Goal: Information Seeking & Learning: Learn about a topic

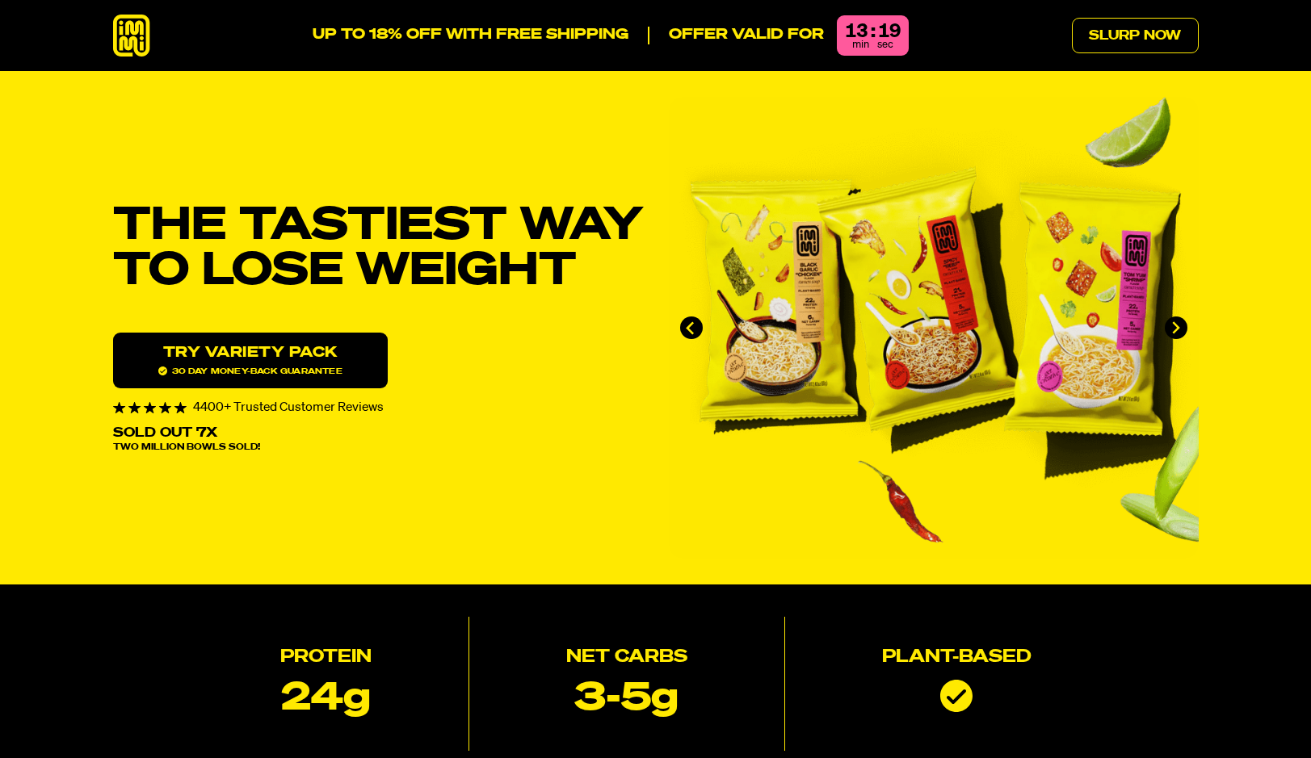
click at [129, 50] on icon at bounding box center [131, 36] width 37 height 43
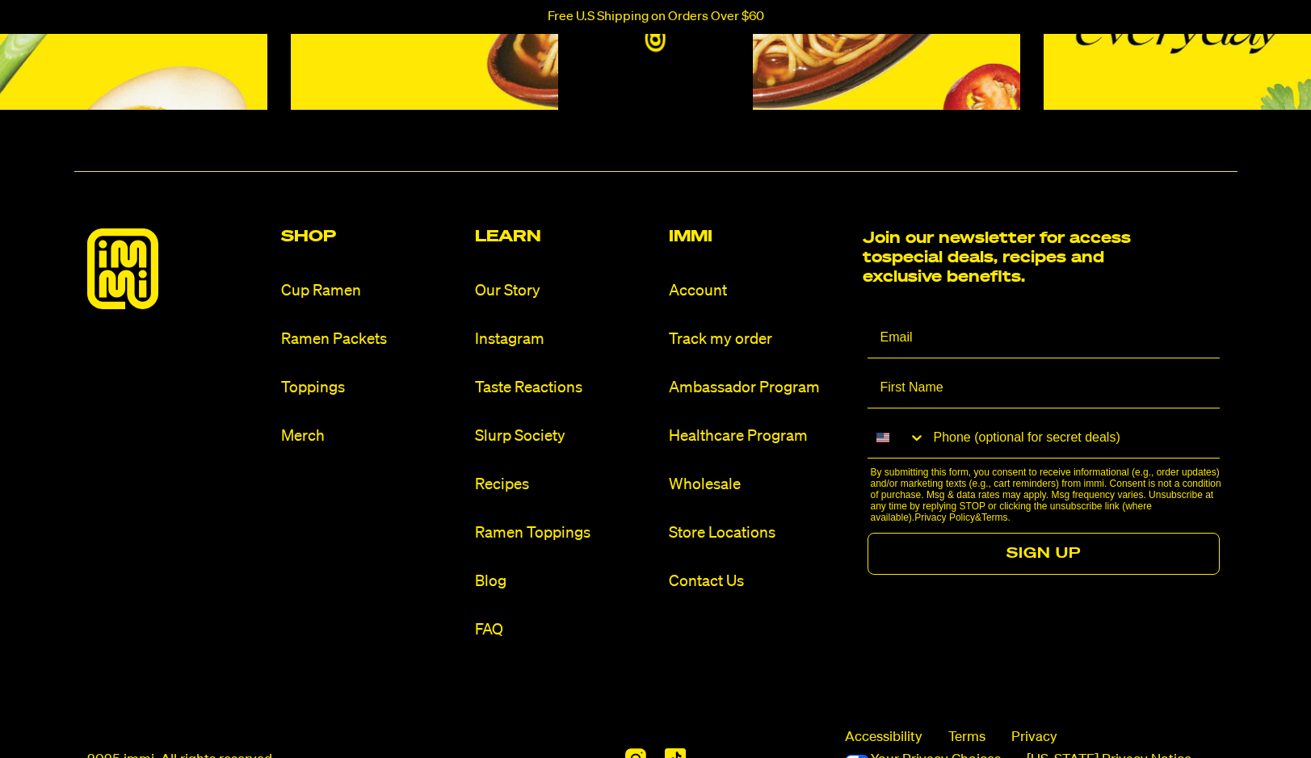
scroll to position [7643, 0]
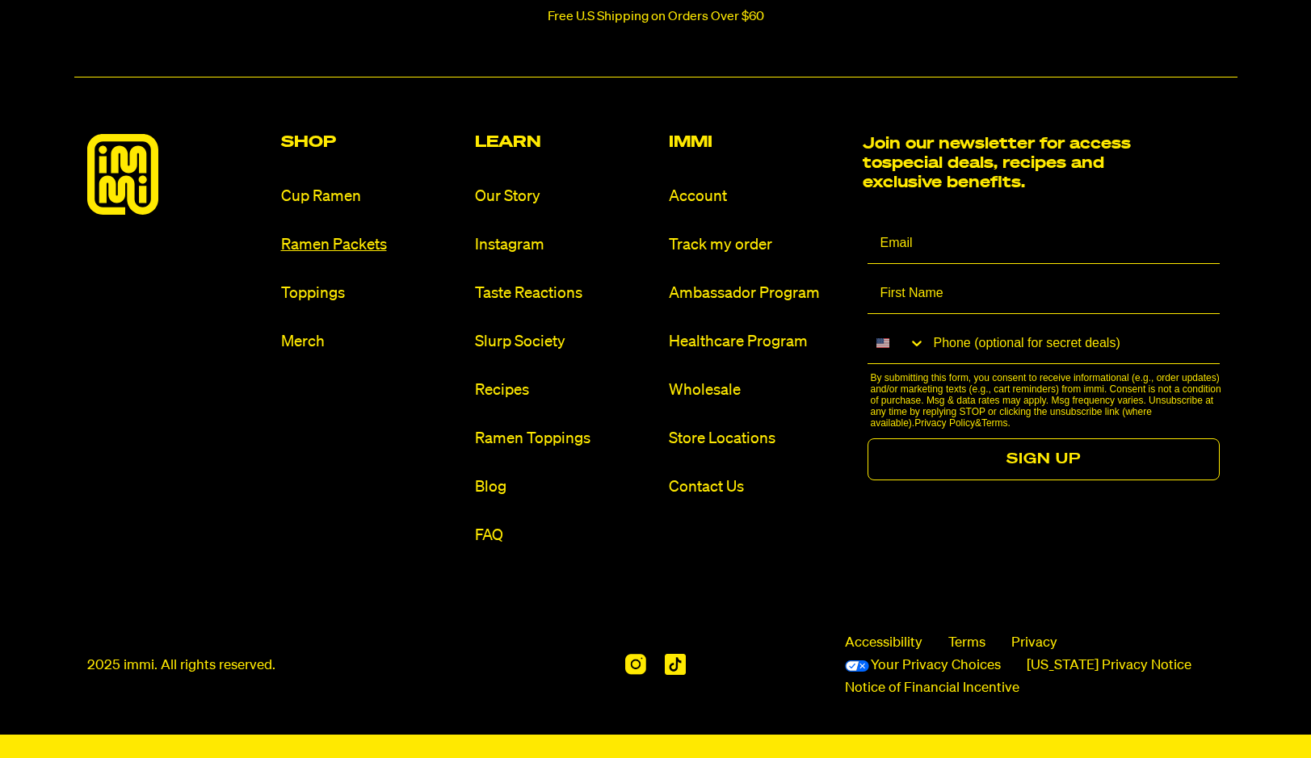
click at [337, 236] on link "Ramen Packets" at bounding box center [371, 245] width 181 height 22
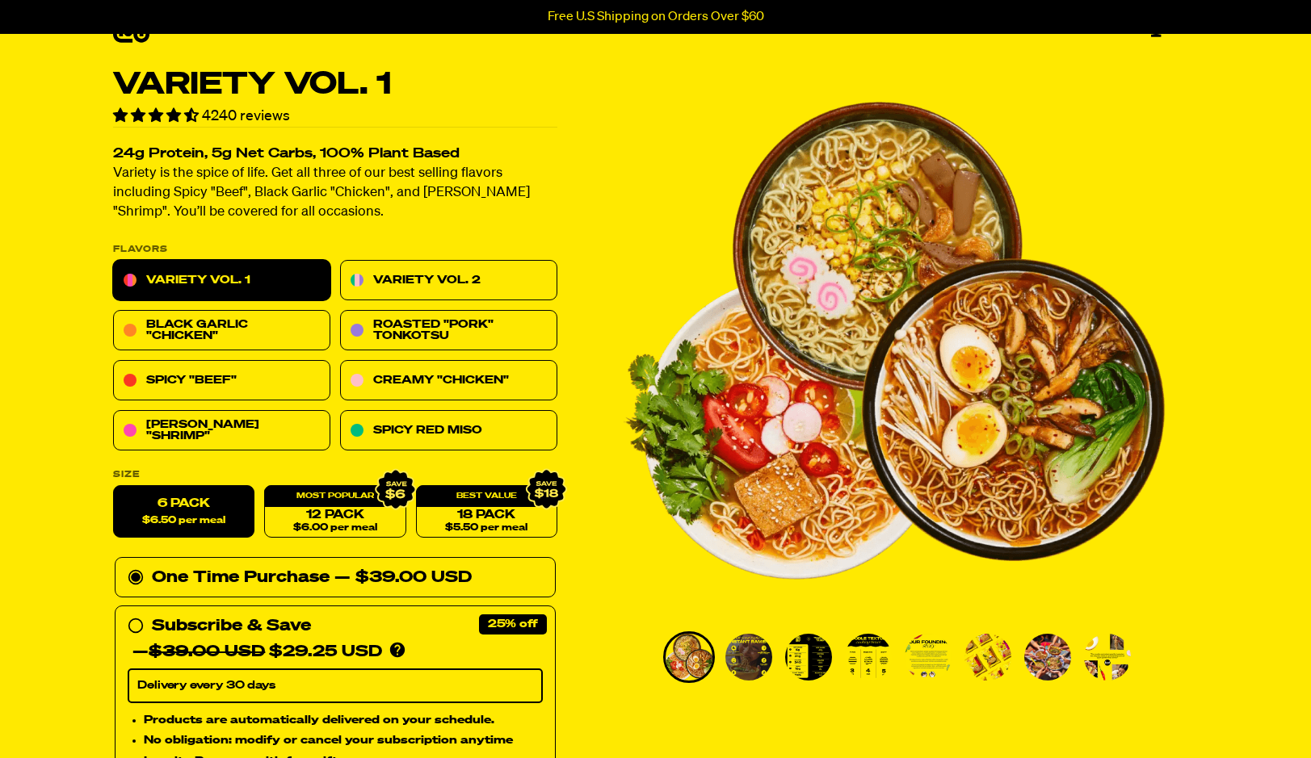
scroll to position [43, 0]
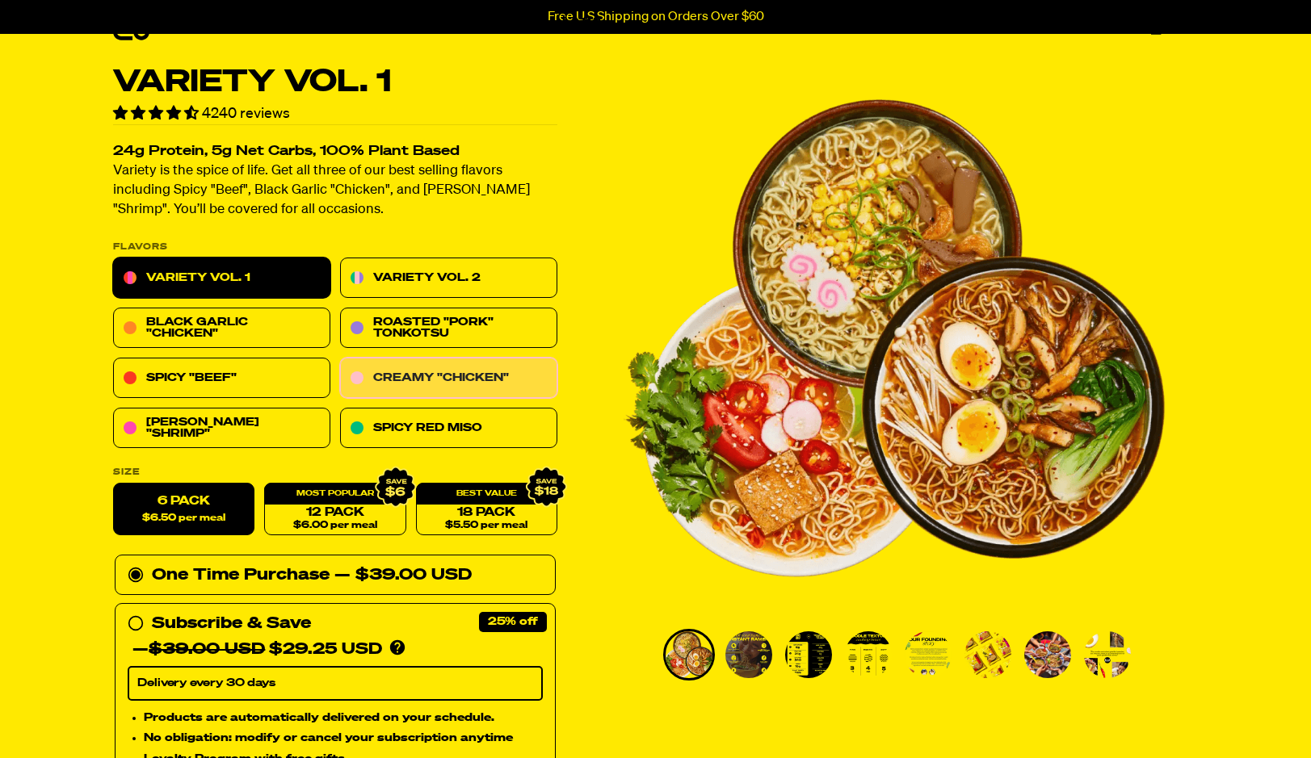
click at [457, 380] on link "Creamy "Chicken"" at bounding box center [448, 379] width 217 height 40
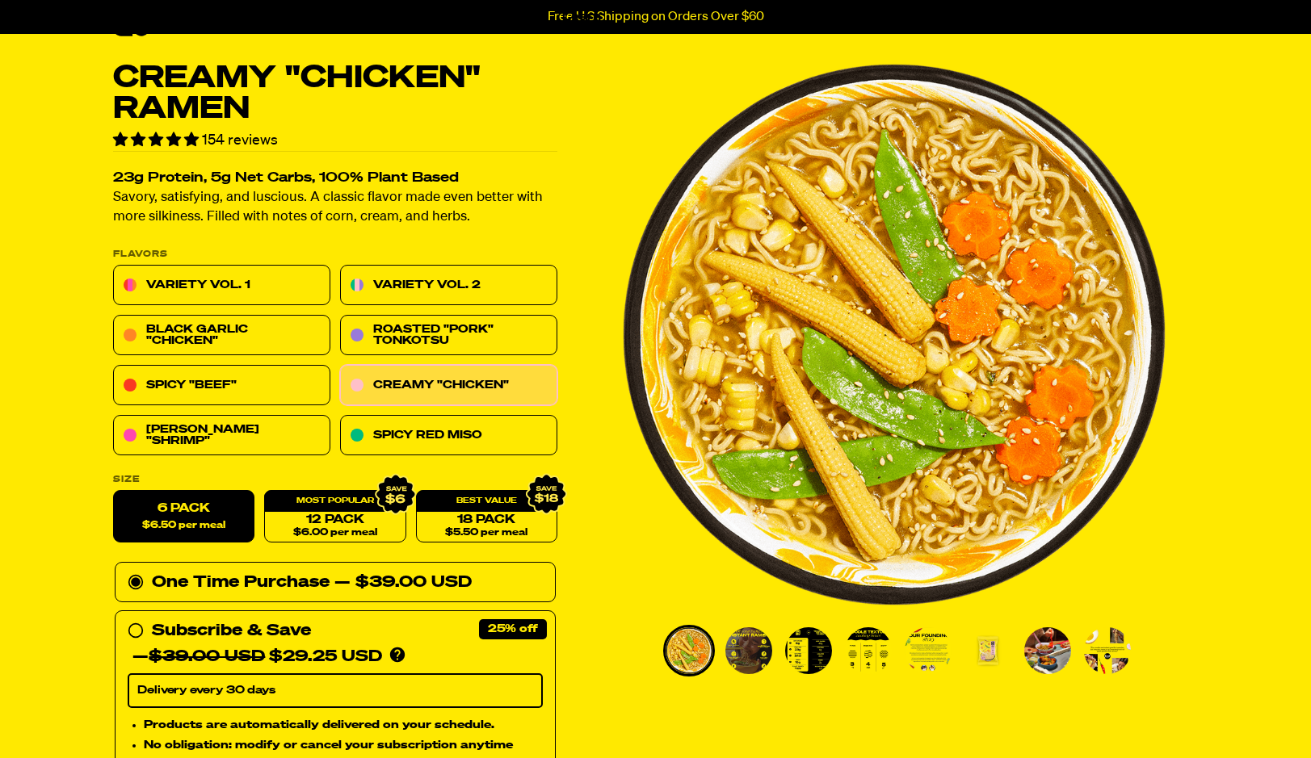
scroll to position [48, 0]
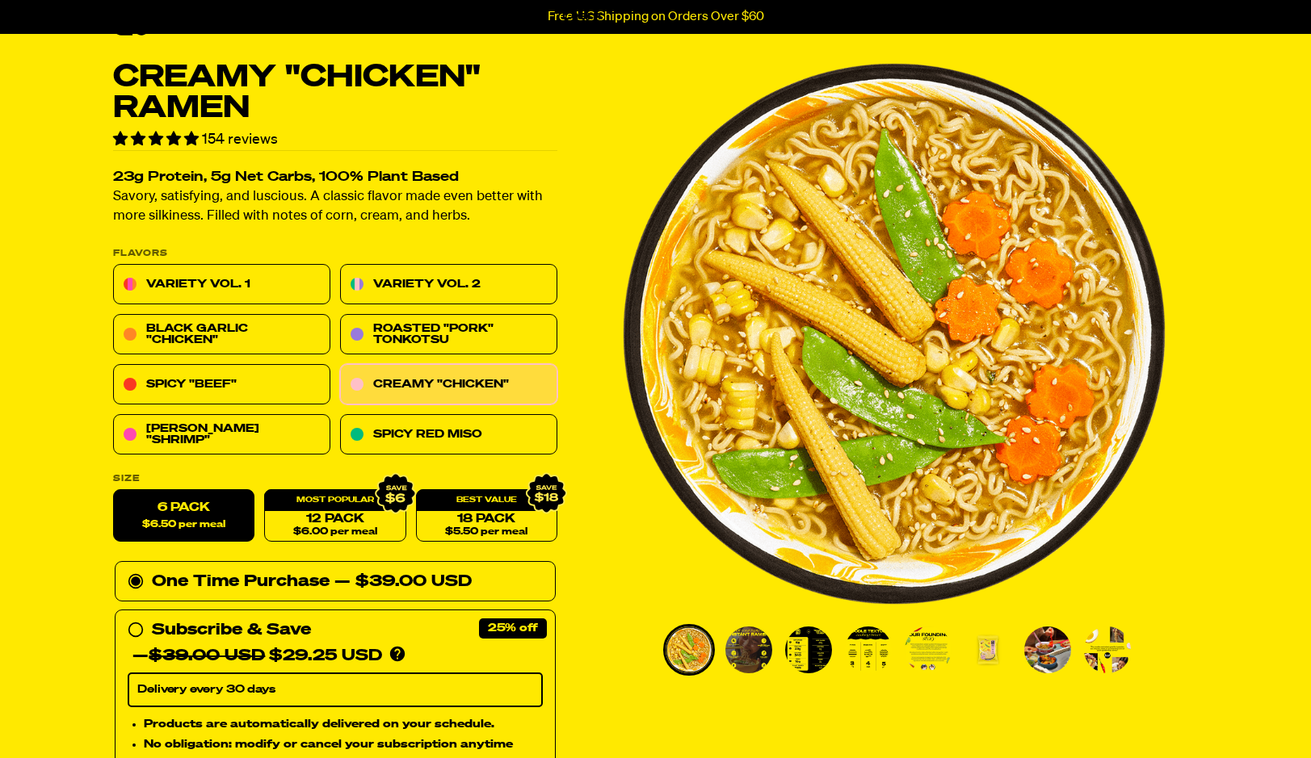
click at [808, 664] on img "Go to slide 3" at bounding box center [808, 650] width 47 height 47
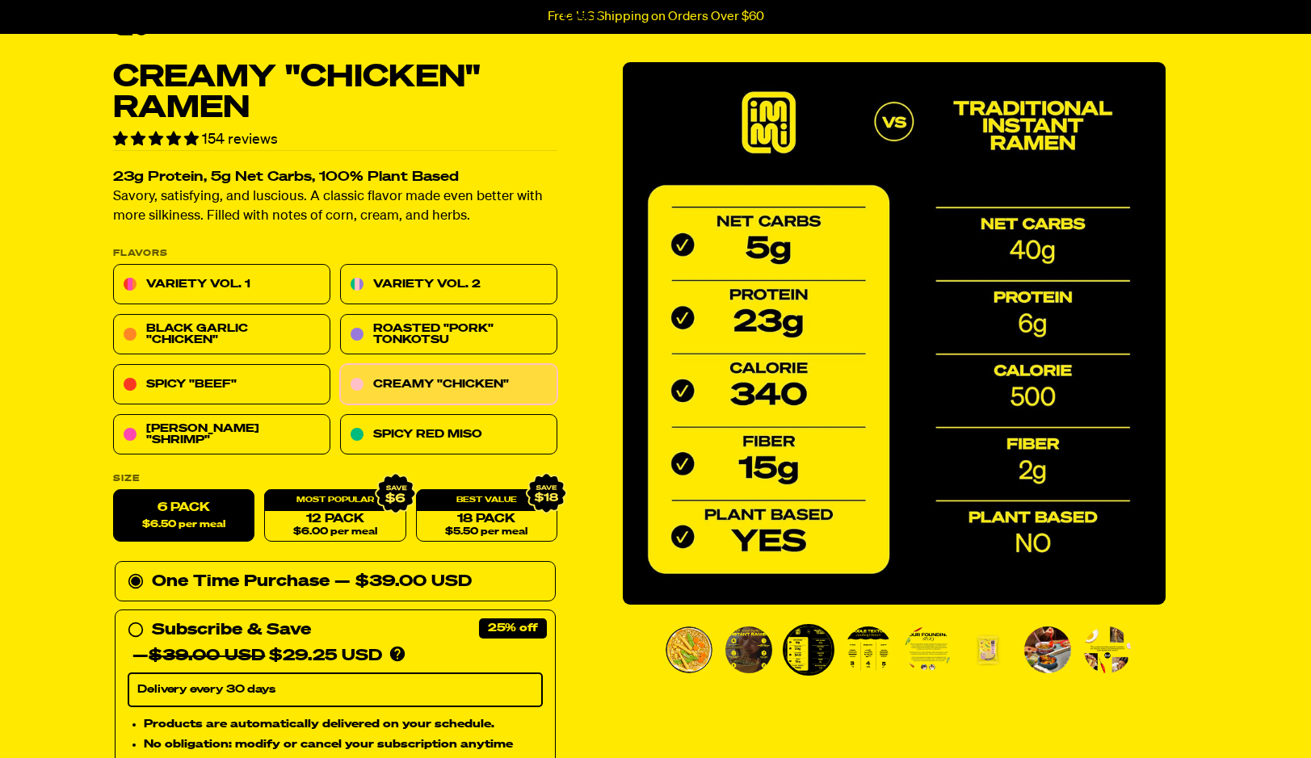
click at [859, 655] on img "Go to slide 4" at bounding box center [868, 650] width 47 height 47
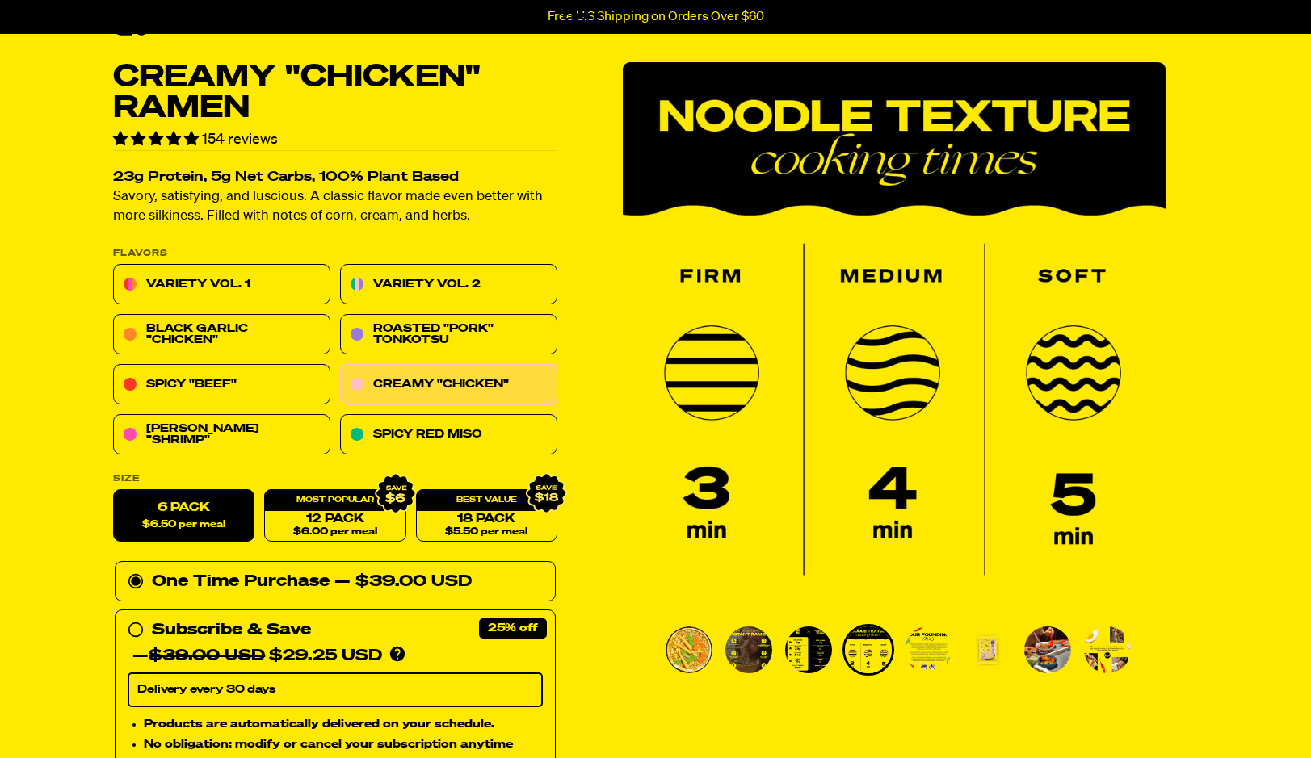
click at [925, 648] on img "Go to slide 5" at bounding box center [927, 650] width 47 height 47
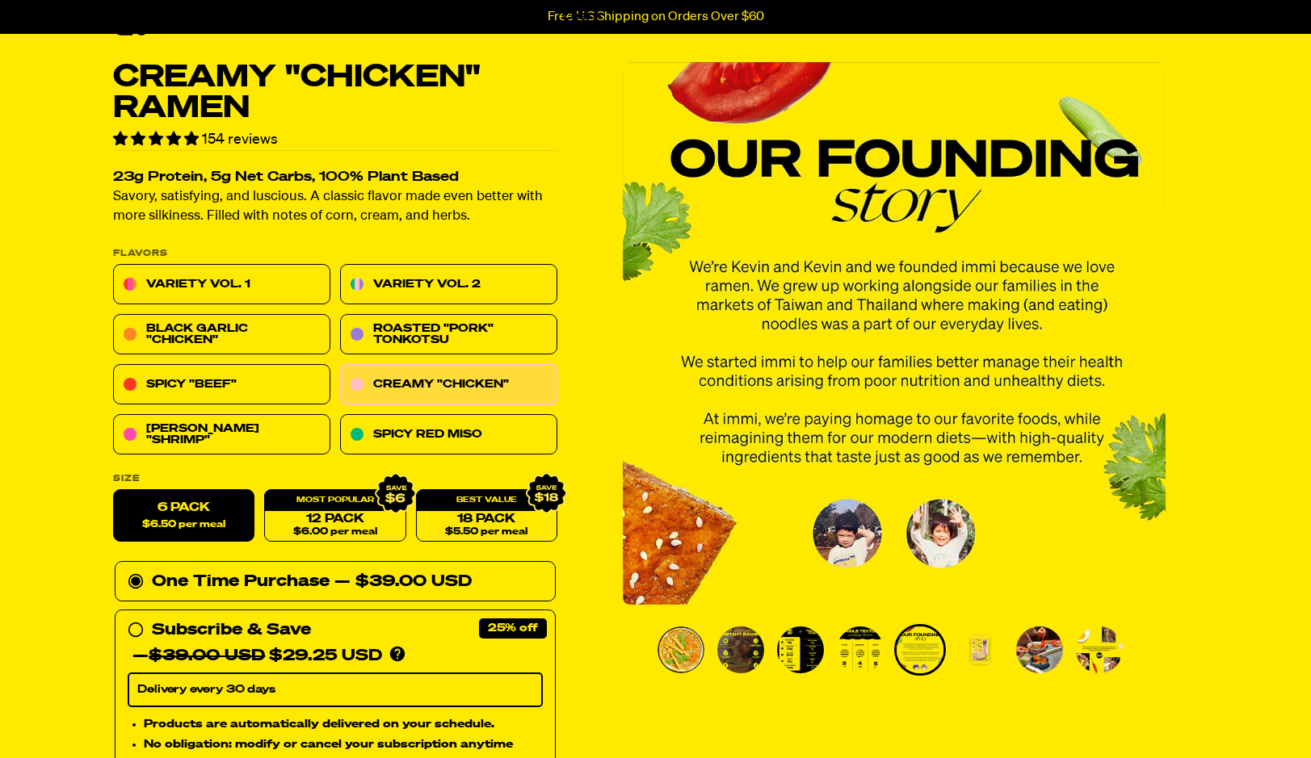
click at [973, 647] on img "Go to slide 6" at bounding box center [979, 650] width 47 height 47
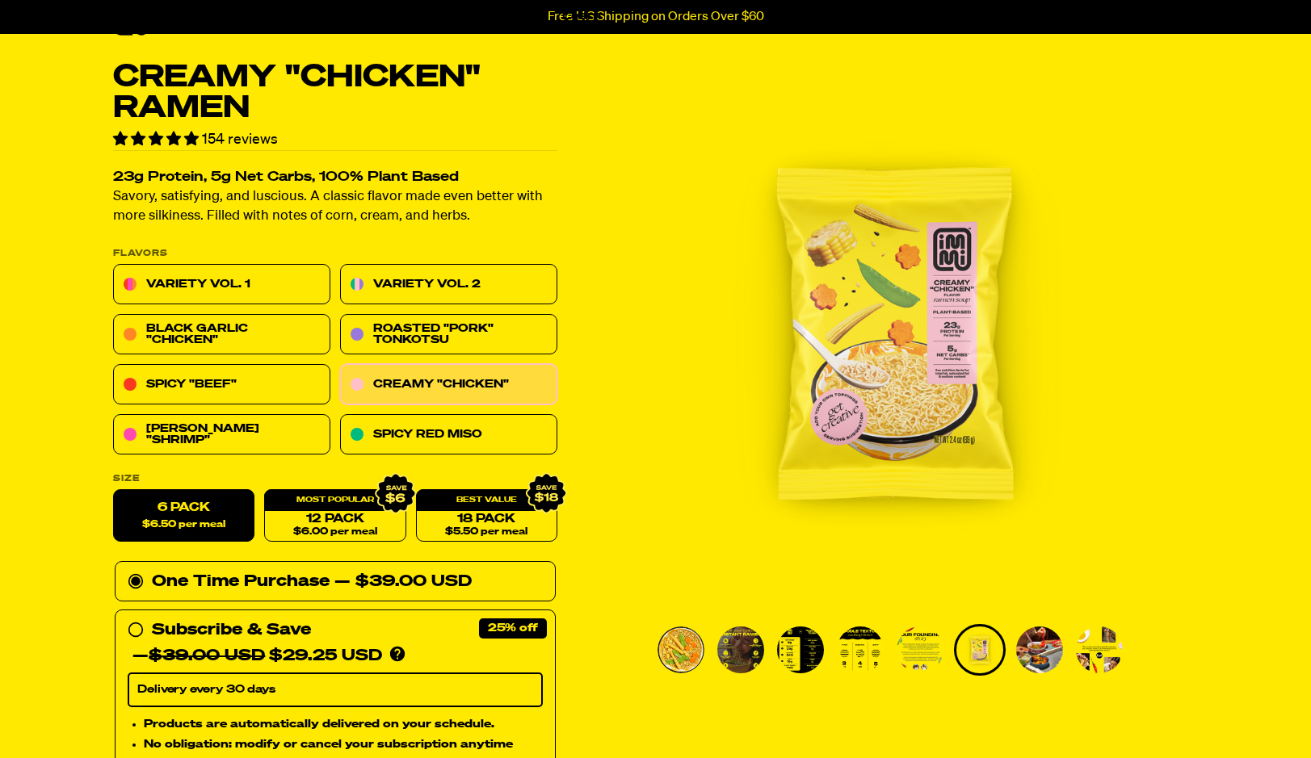
click at [732, 659] on img "Go to slide 2" at bounding box center [740, 650] width 47 height 47
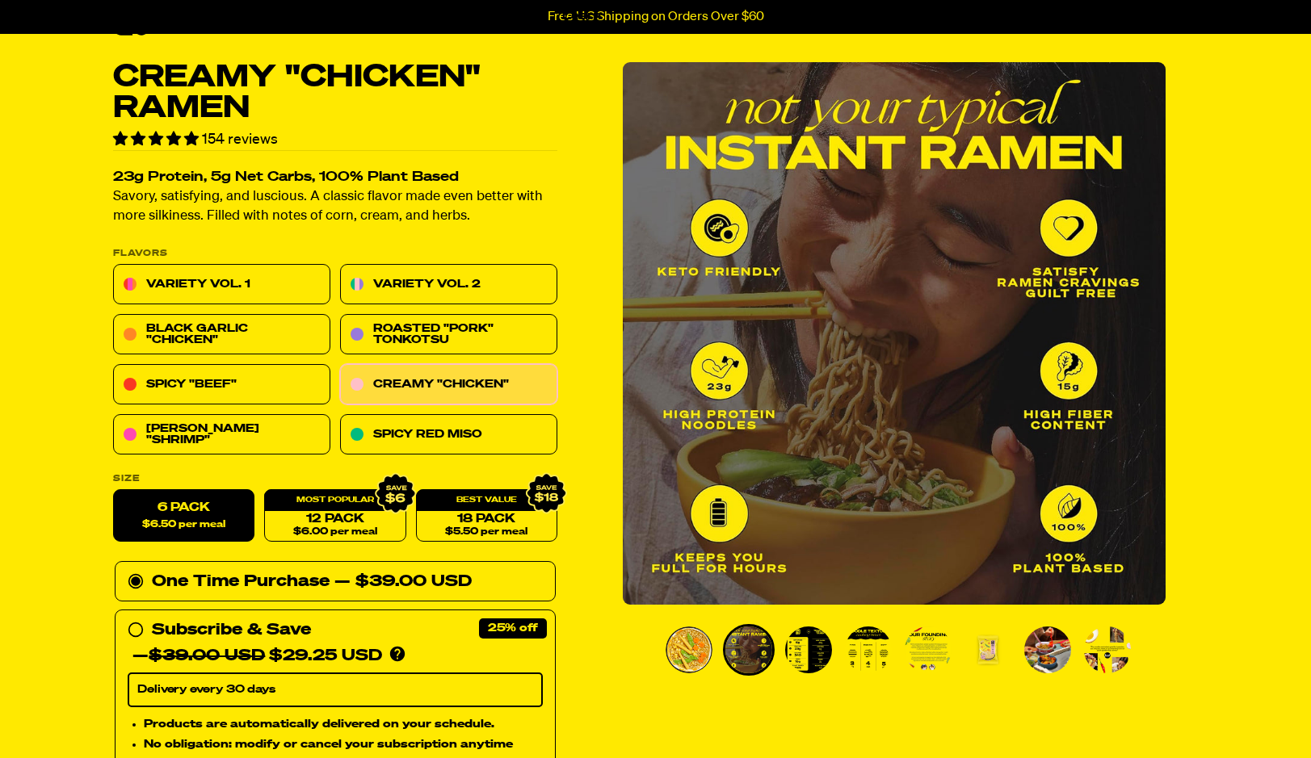
click at [804, 661] on img "Go to slide 3" at bounding box center [808, 650] width 47 height 47
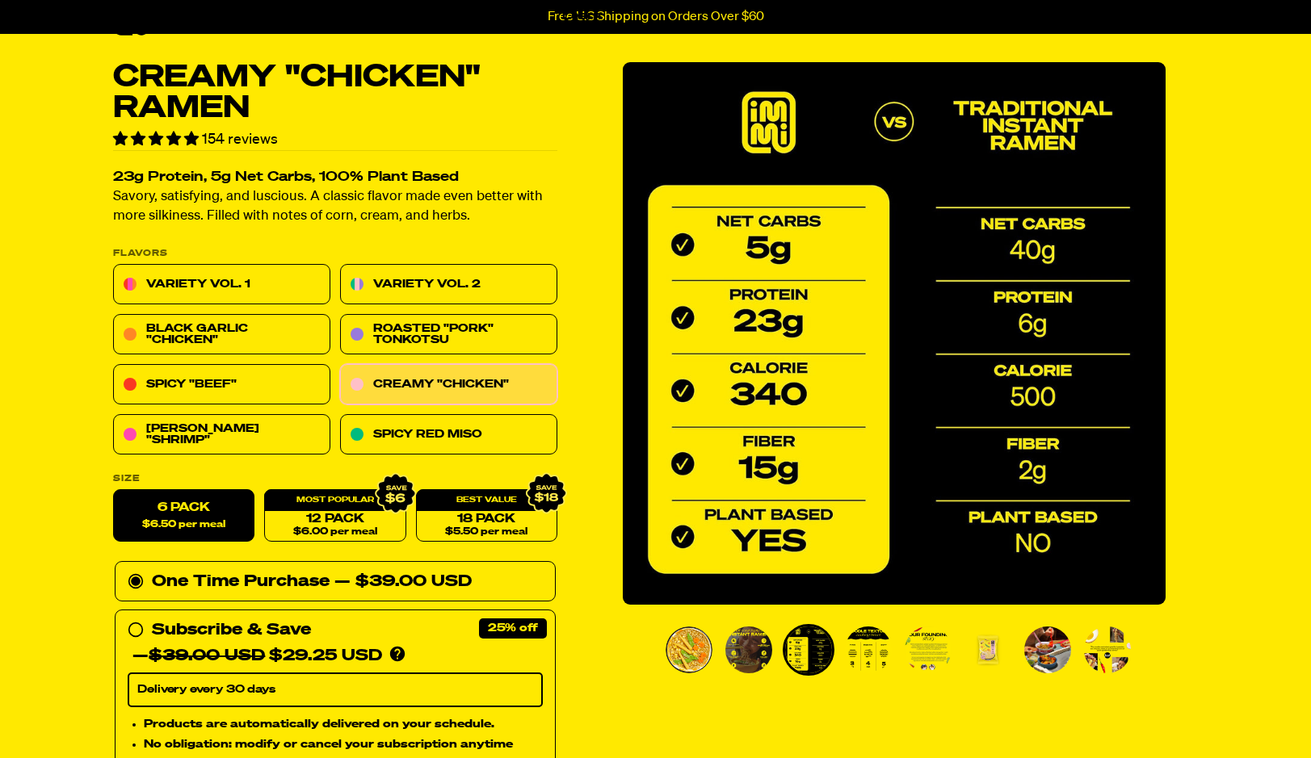
click at [1043, 648] on img "Go to slide 7" at bounding box center [1047, 650] width 47 height 47
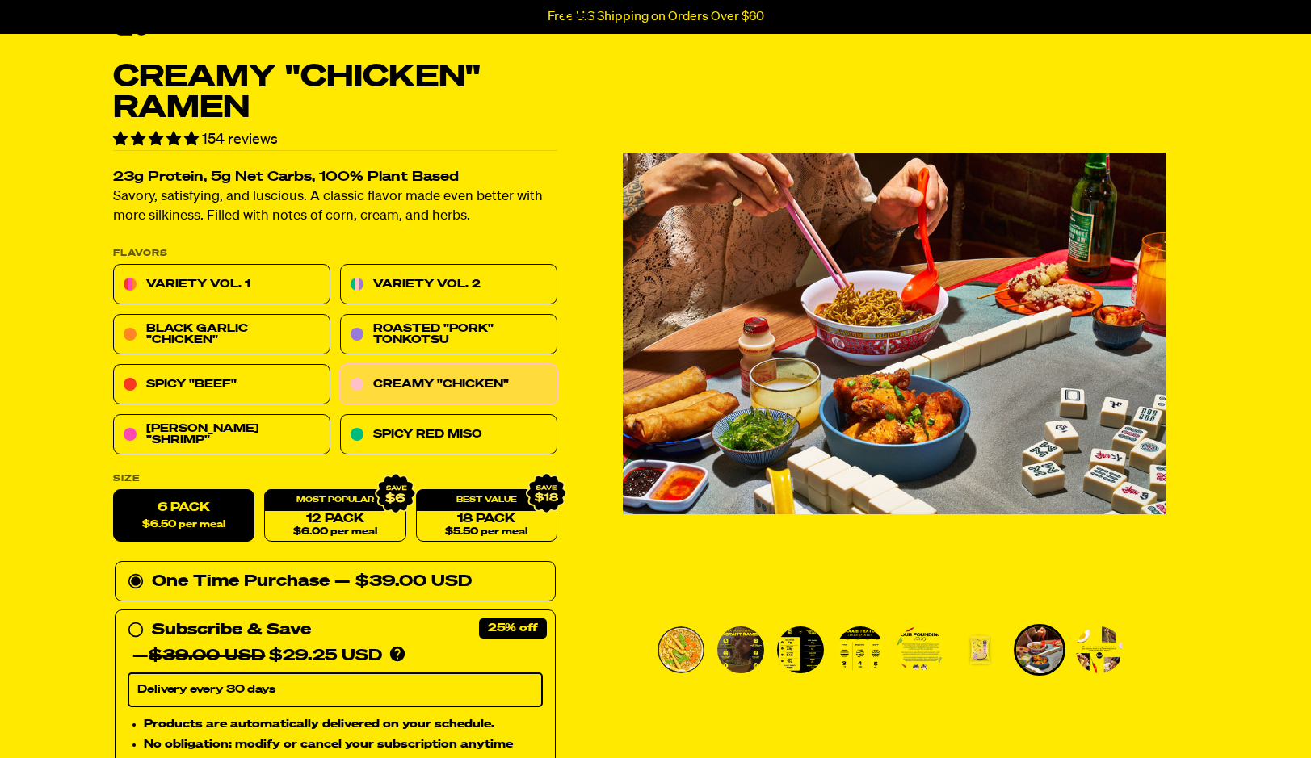
click at [1092, 648] on img "Go to slide 8" at bounding box center [1099, 650] width 47 height 47
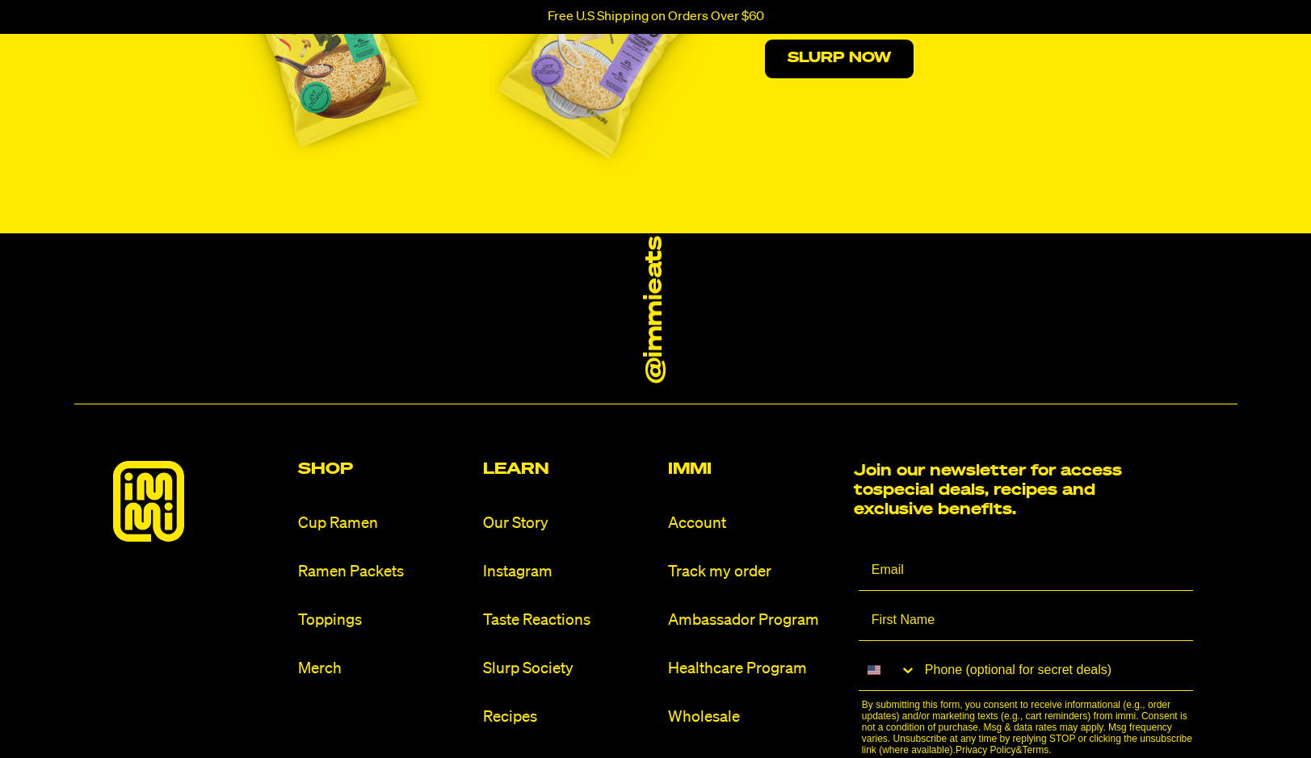
scroll to position [9091, 0]
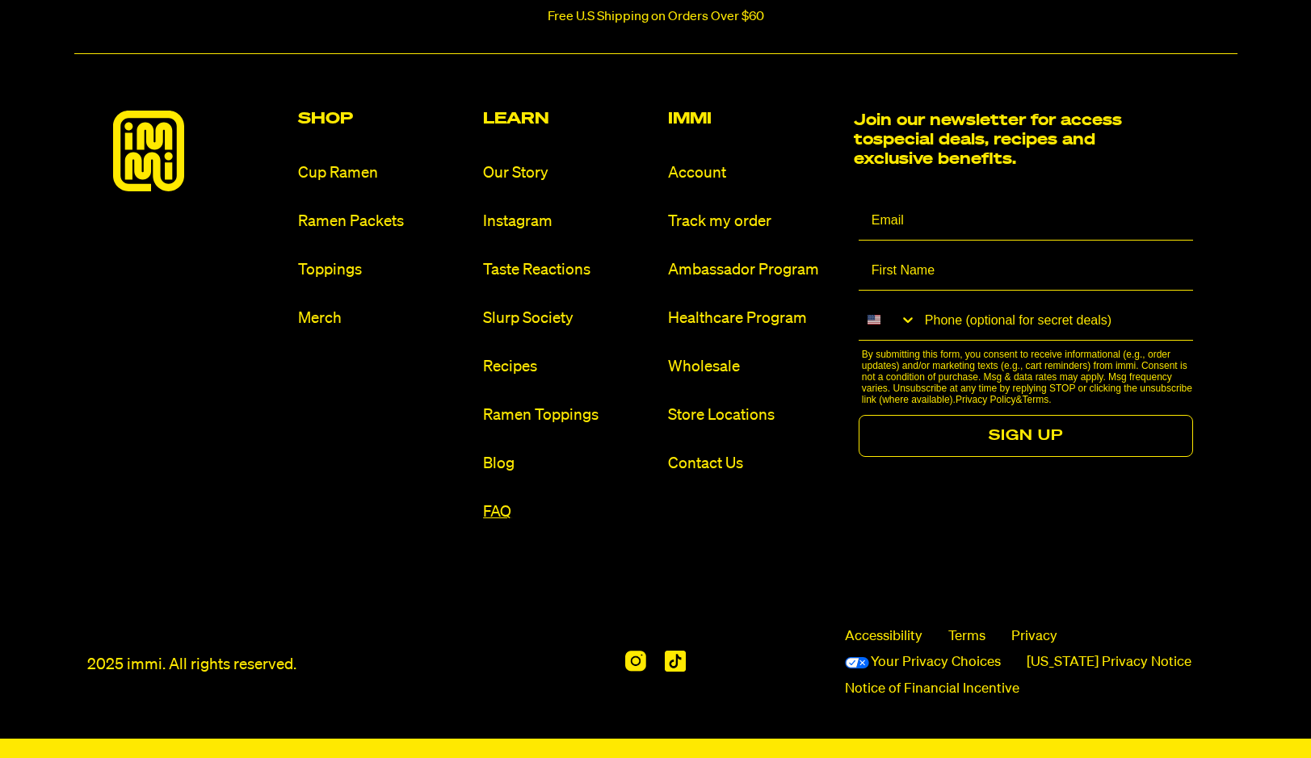
click at [500, 509] on link "FAQ" at bounding box center [569, 513] width 172 height 22
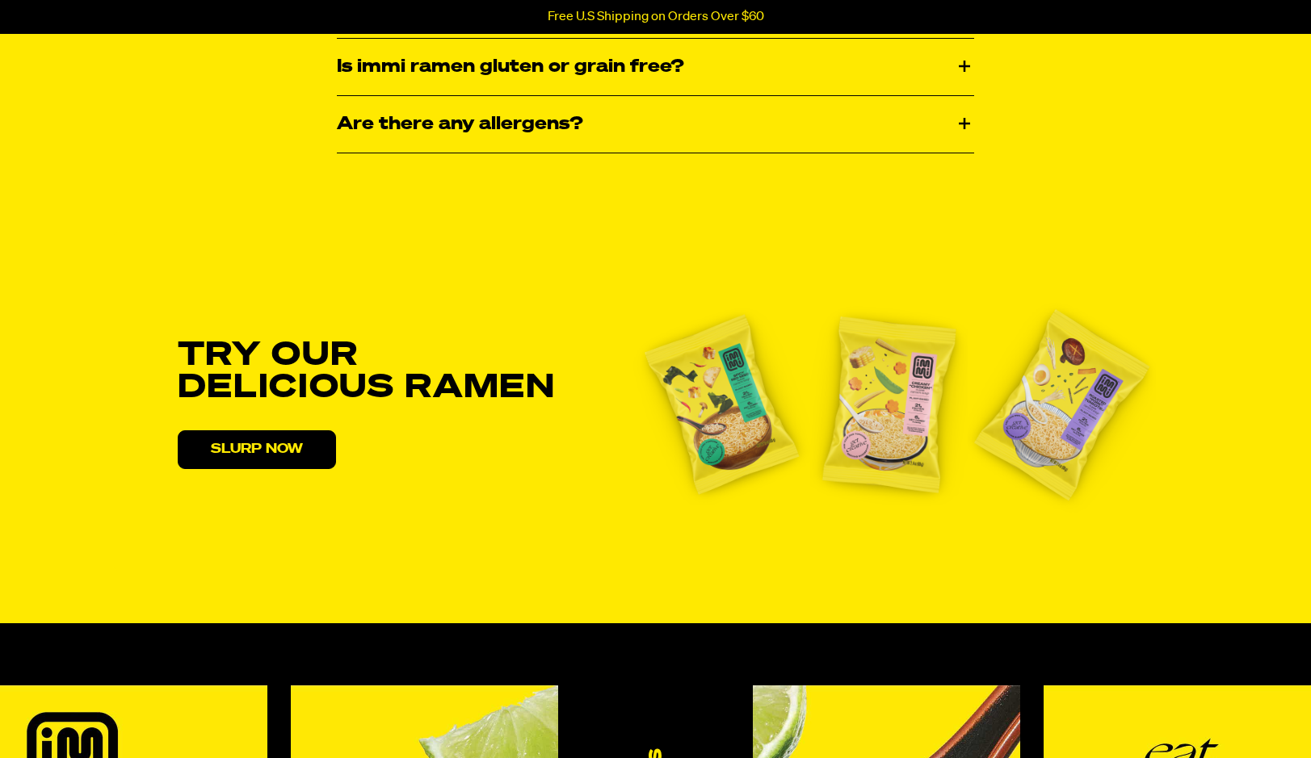
scroll to position [2938, 0]
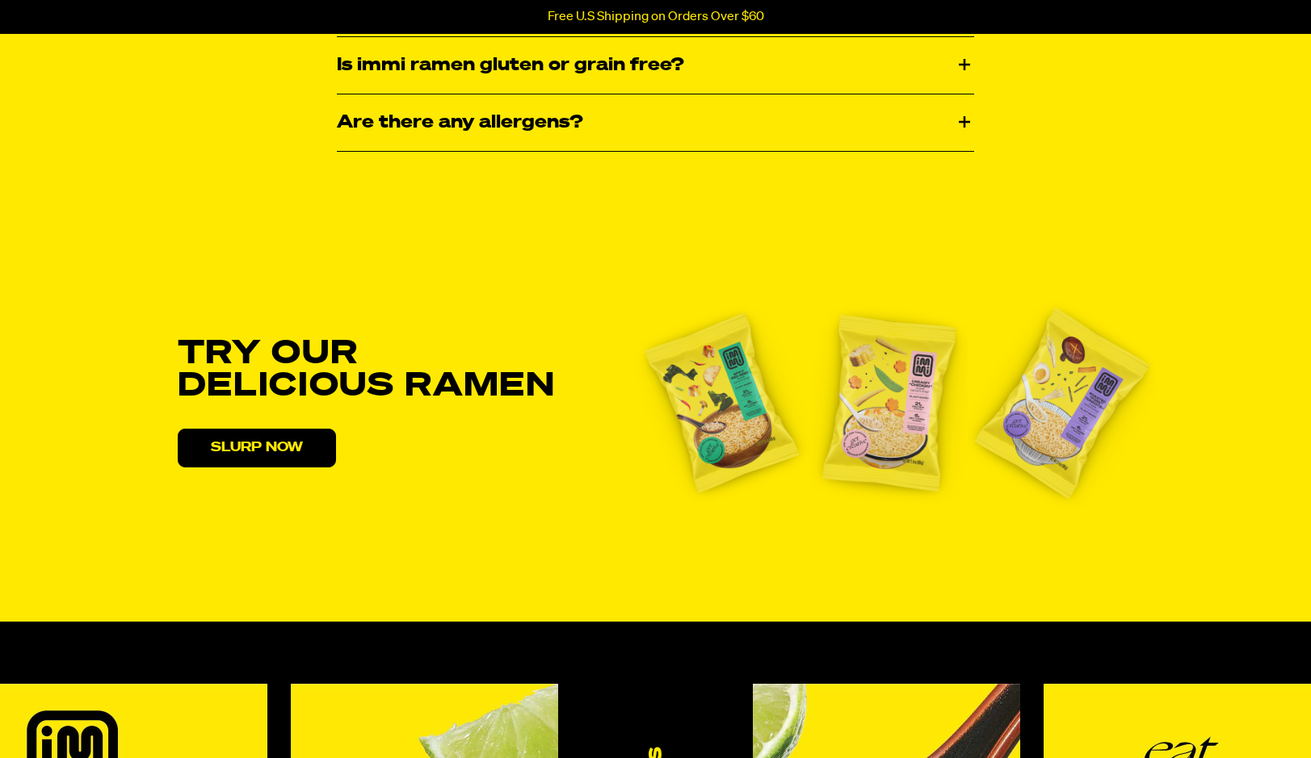
click at [683, 385] on img at bounding box center [721, 403] width 178 height 218
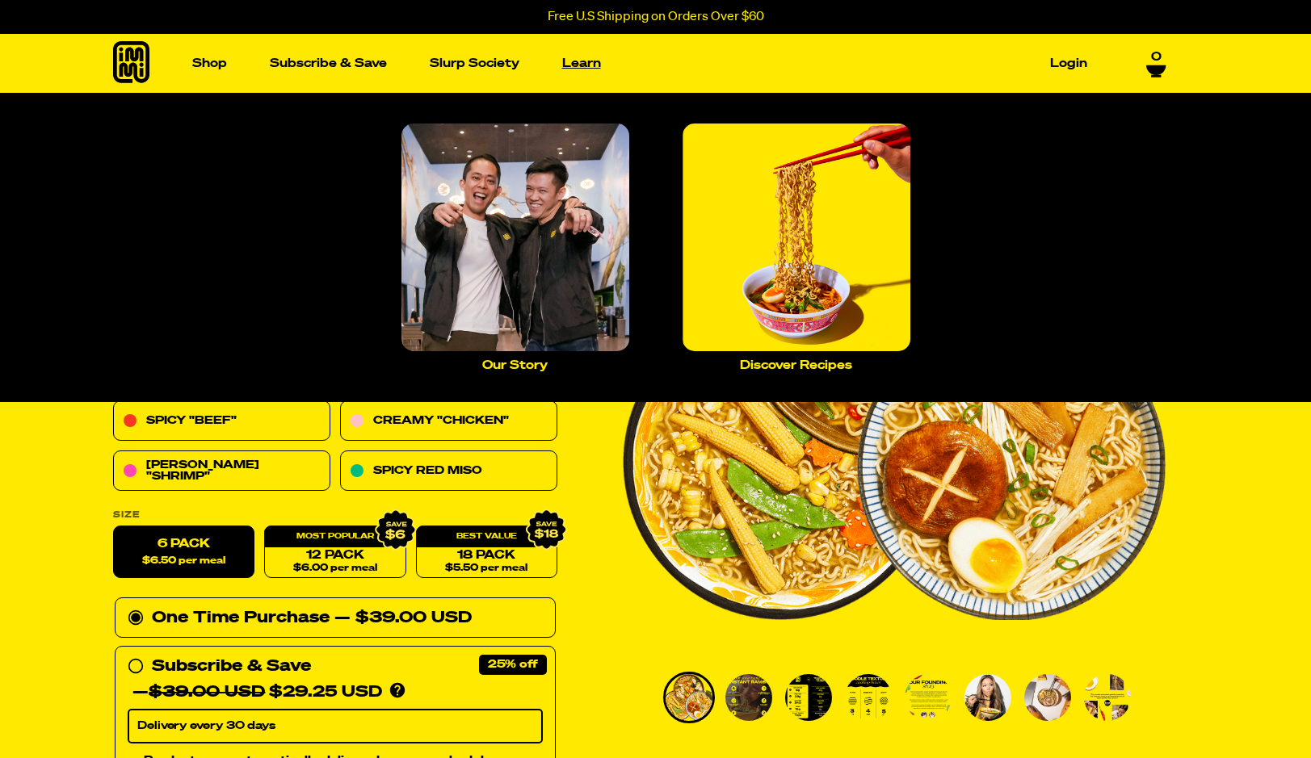
click at [574, 65] on link "Learn" at bounding box center [582, 63] width 52 height 25
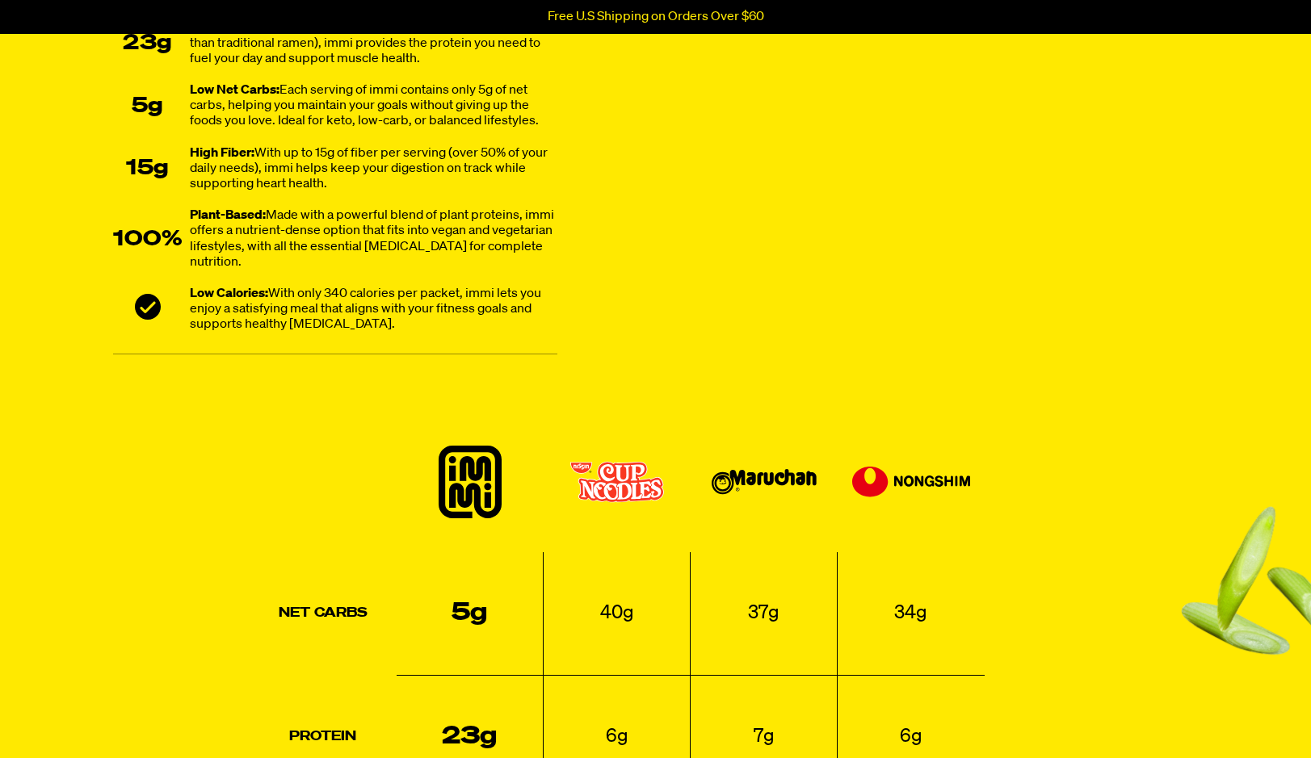
scroll to position [1274, 0]
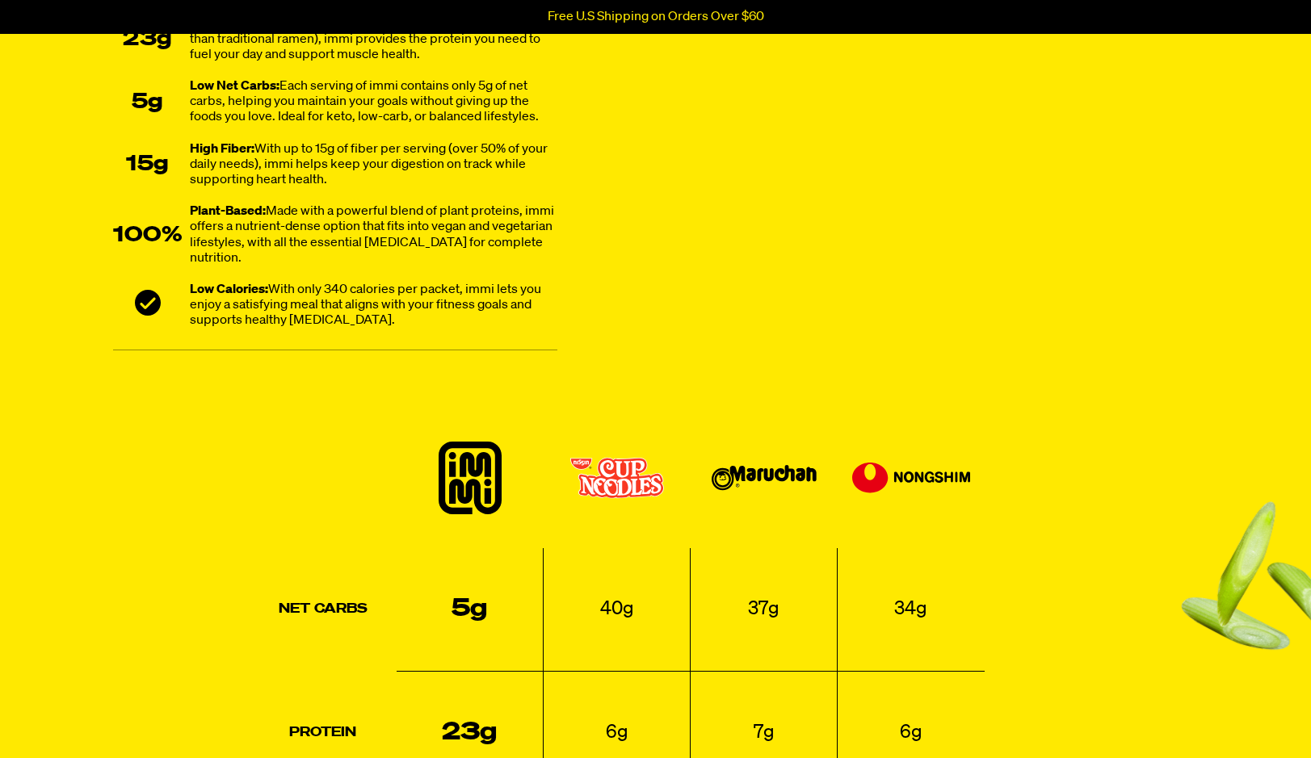
click at [464, 500] on img at bounding box center [470, 478] width 63 height 73
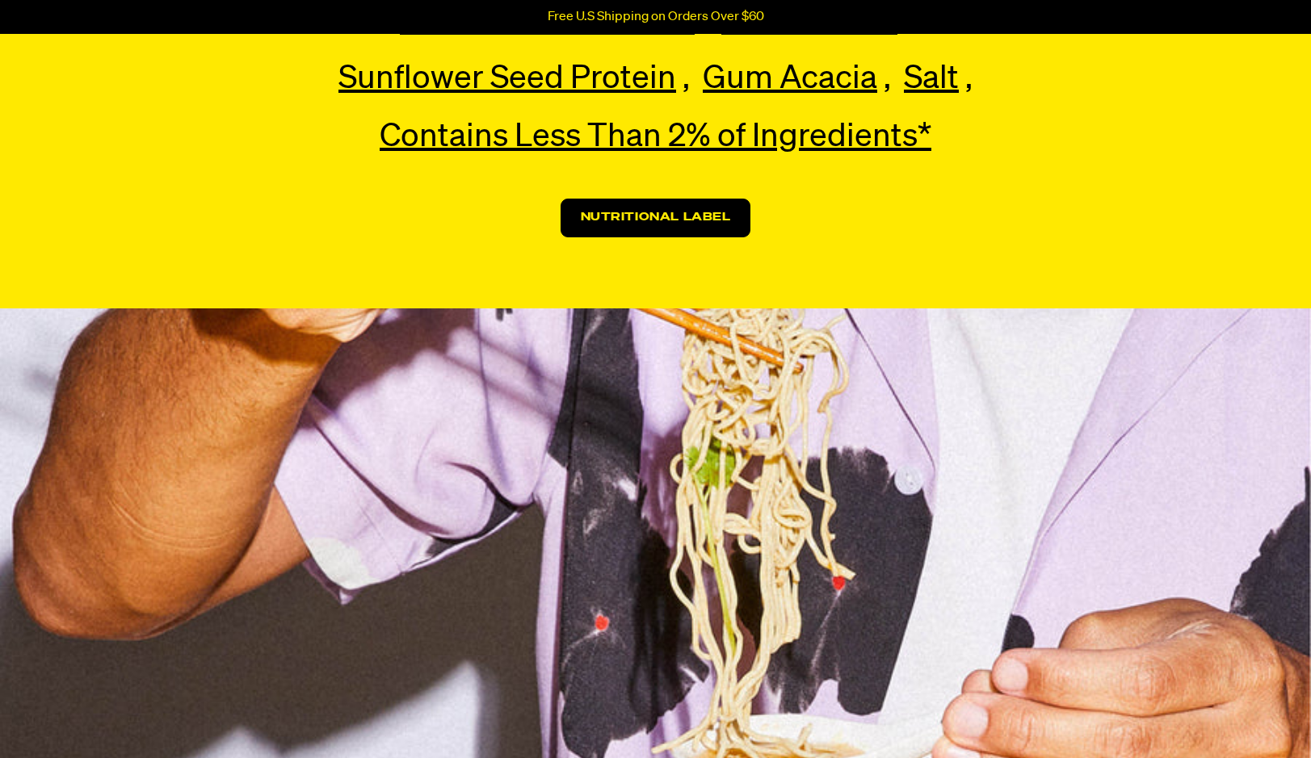
scroll to position [3894, 0]
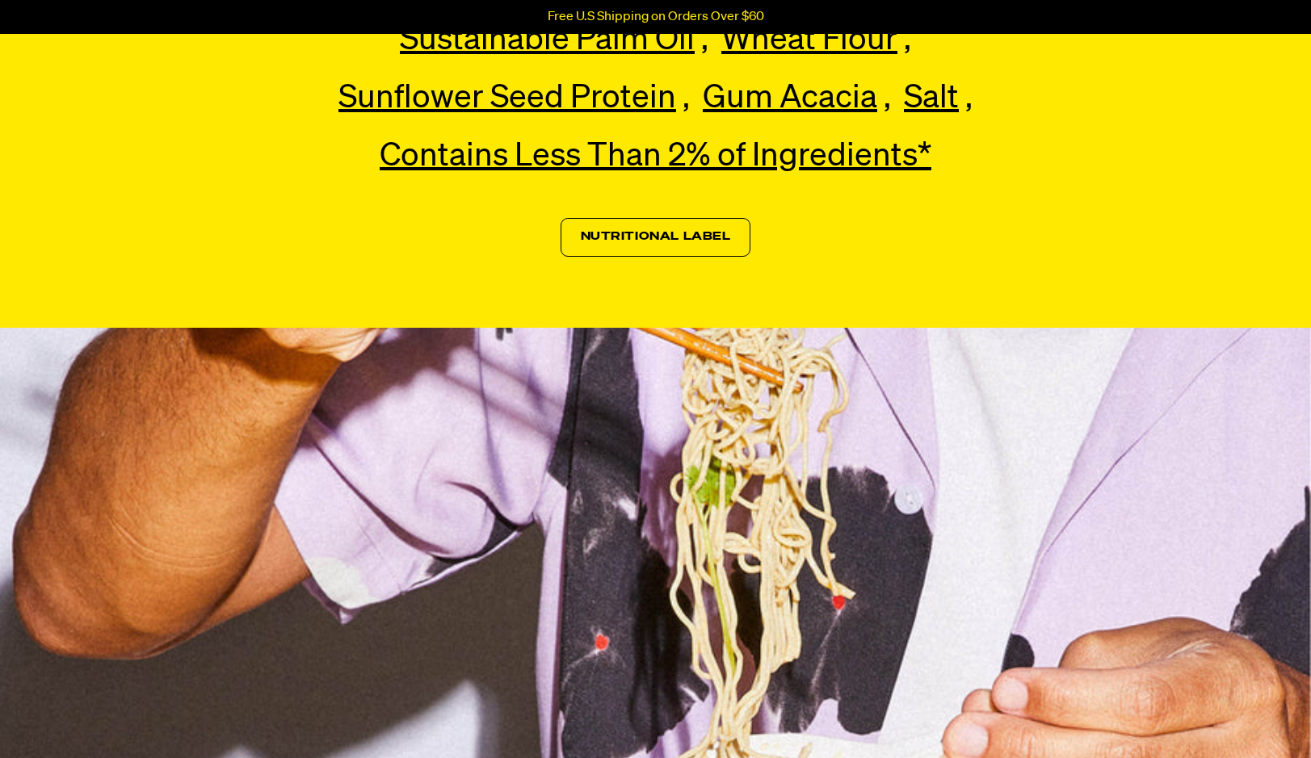
click at [689, 241] on link "Nutritional Label" at bounding box center [655, 237] width 191 height 39
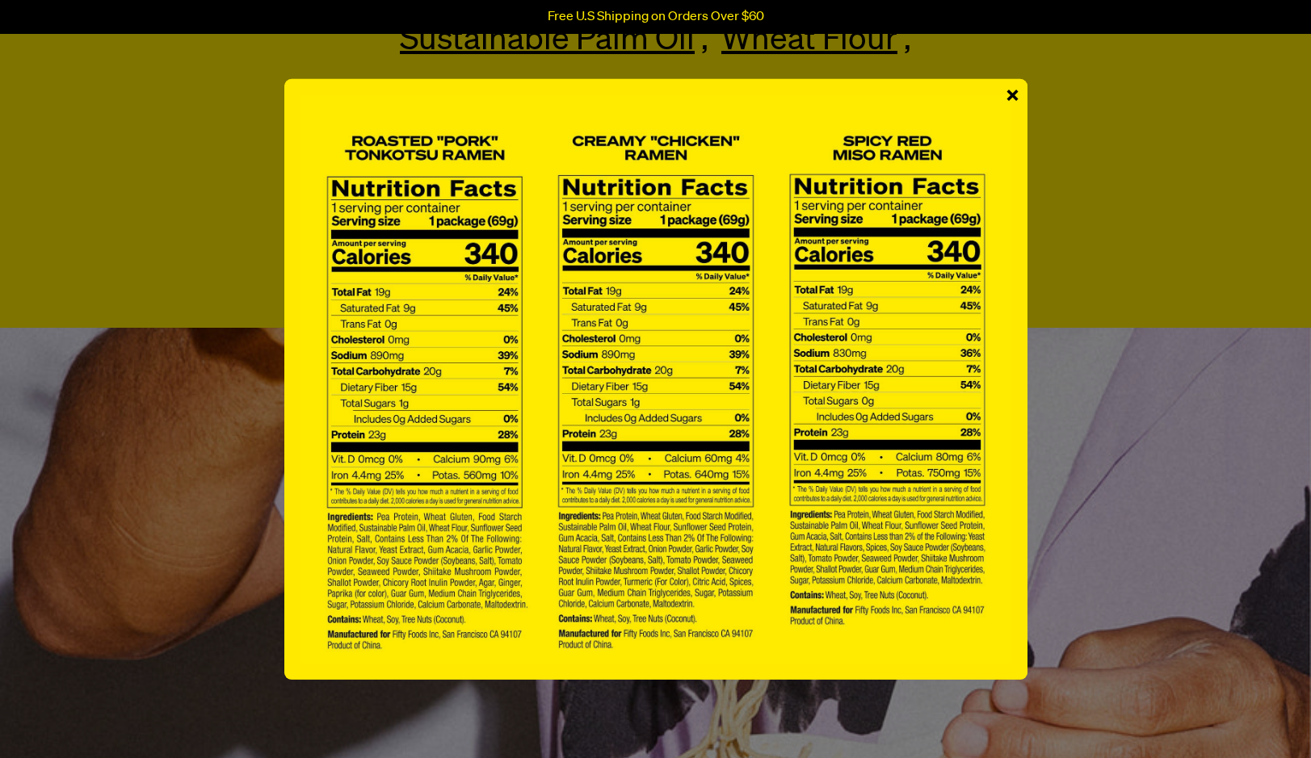
click at [1010, 95] on span "×" at bounding box center [1012, 96] width 14 height 36
